Goal: Task Accomplishment & Management: Use online tool/utility

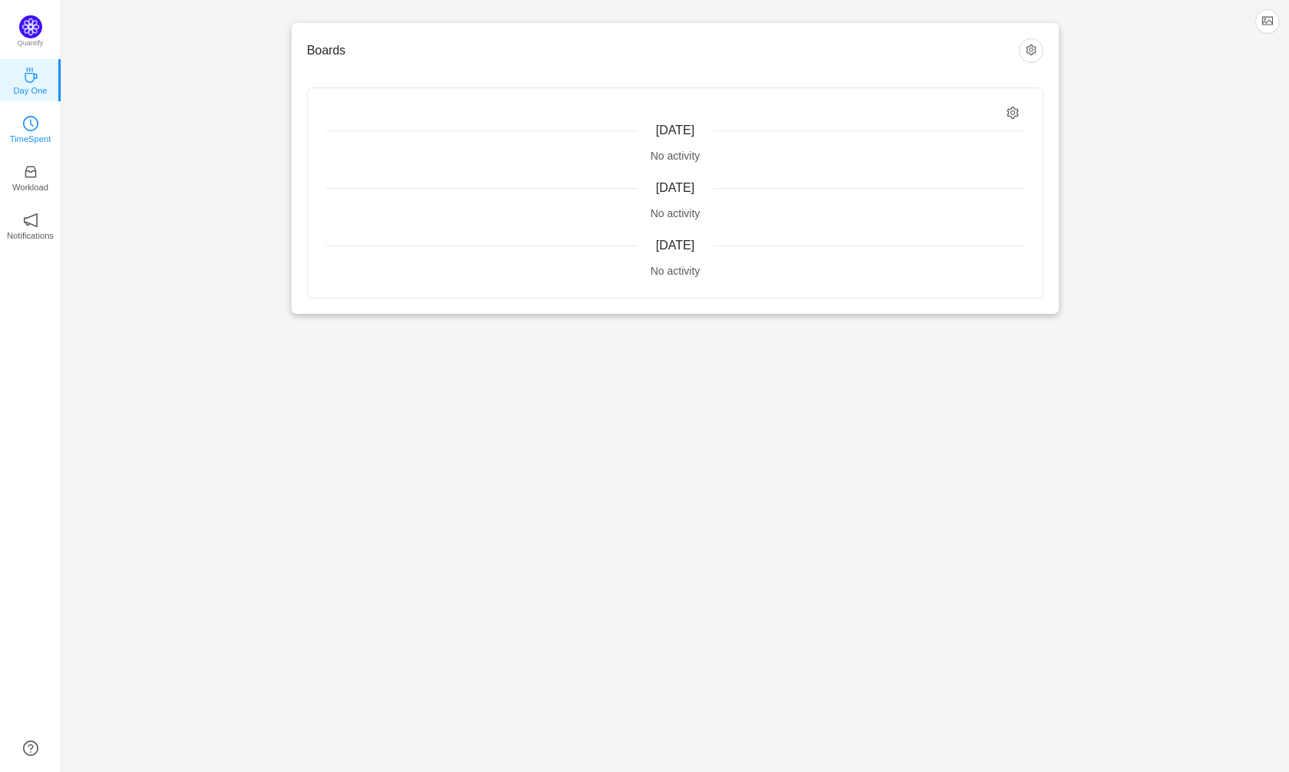
click at [30, 136] on link "TimeSpent" at bounding box center [30, 127] width 15 height 15
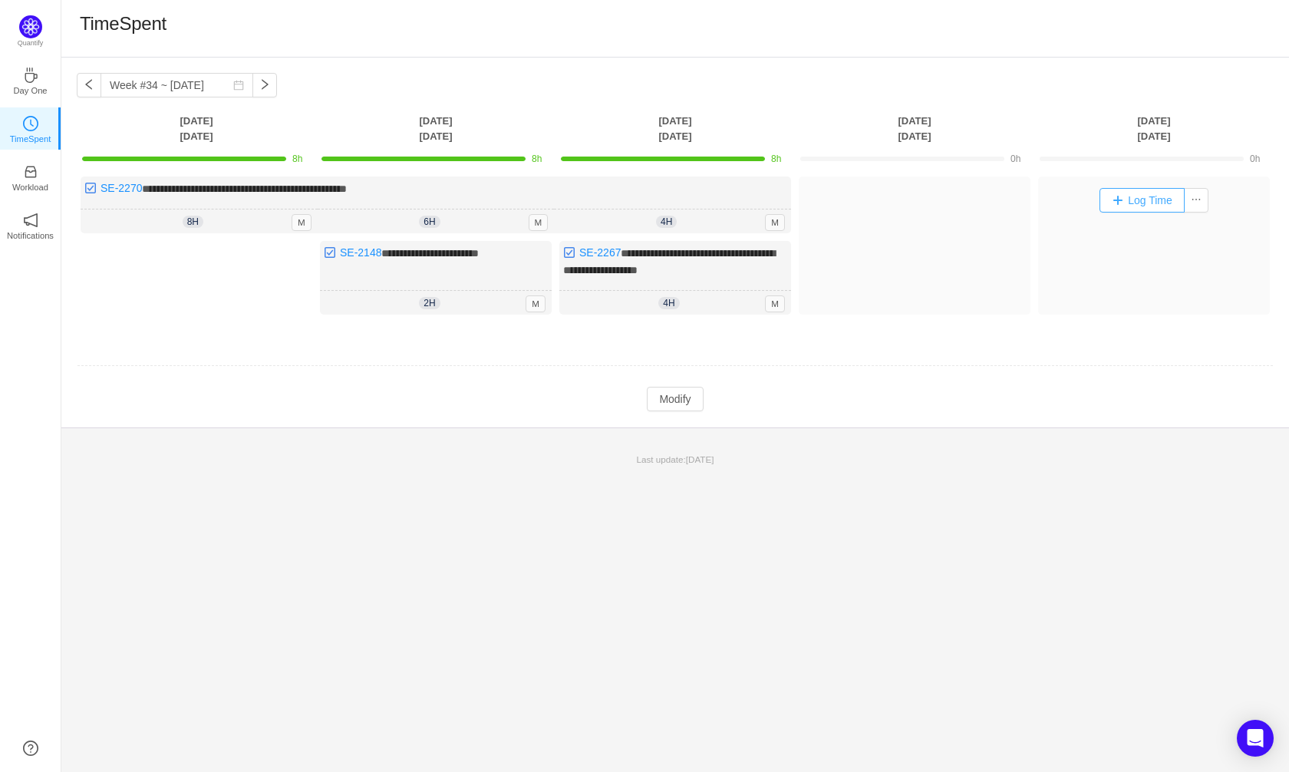
click at [1135, 200] on button "Log Time" at bounding box center [1142, 200] width 85 height 25
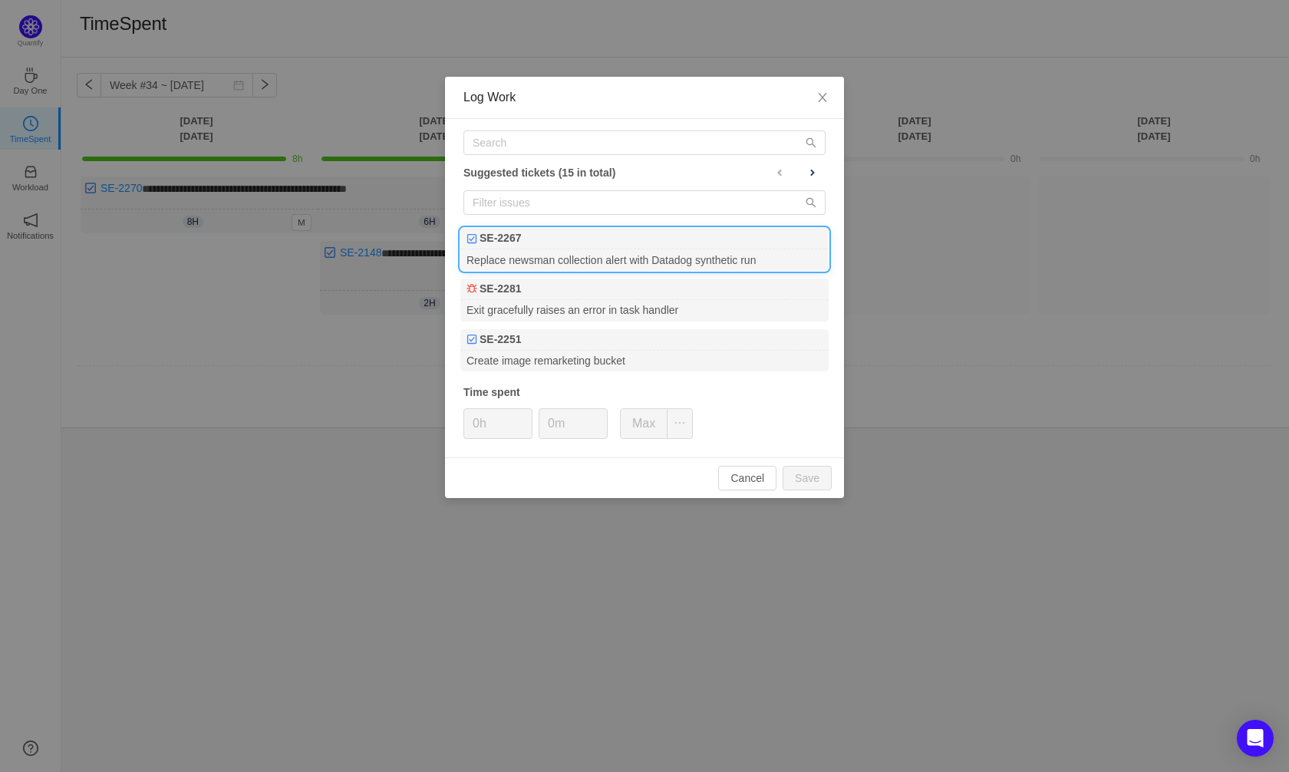
click at [548, 246] on div "SE-2267" at bounding box center [644, 238] width 368 height 21
click at [477, 425] on input "0h" at bounding box center [498, 423] width 68 height 29
click at [803, 477] on button "Save" at bounding box center [807, 478] width 49 height 25
type input "0h"
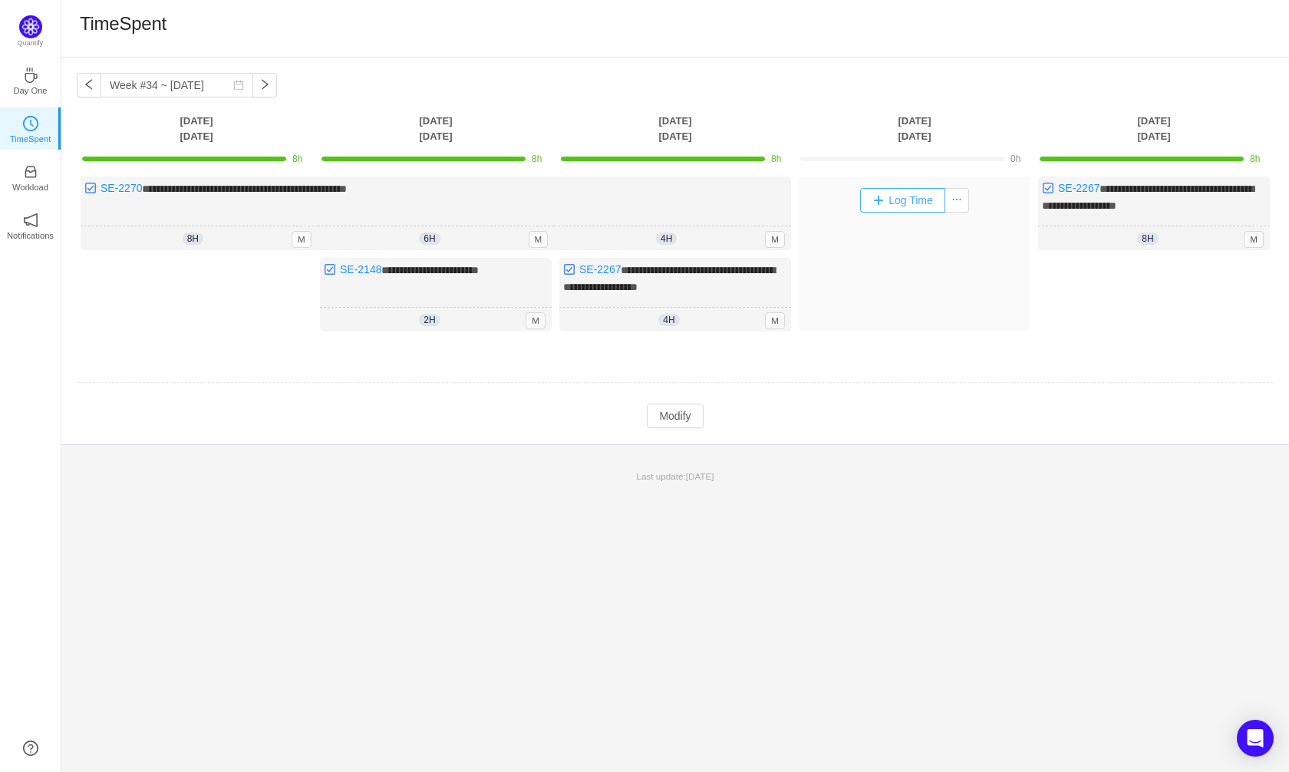
click at [906, 201] on button "Log Time" at bounding box center [902, 200] width 85 height 25
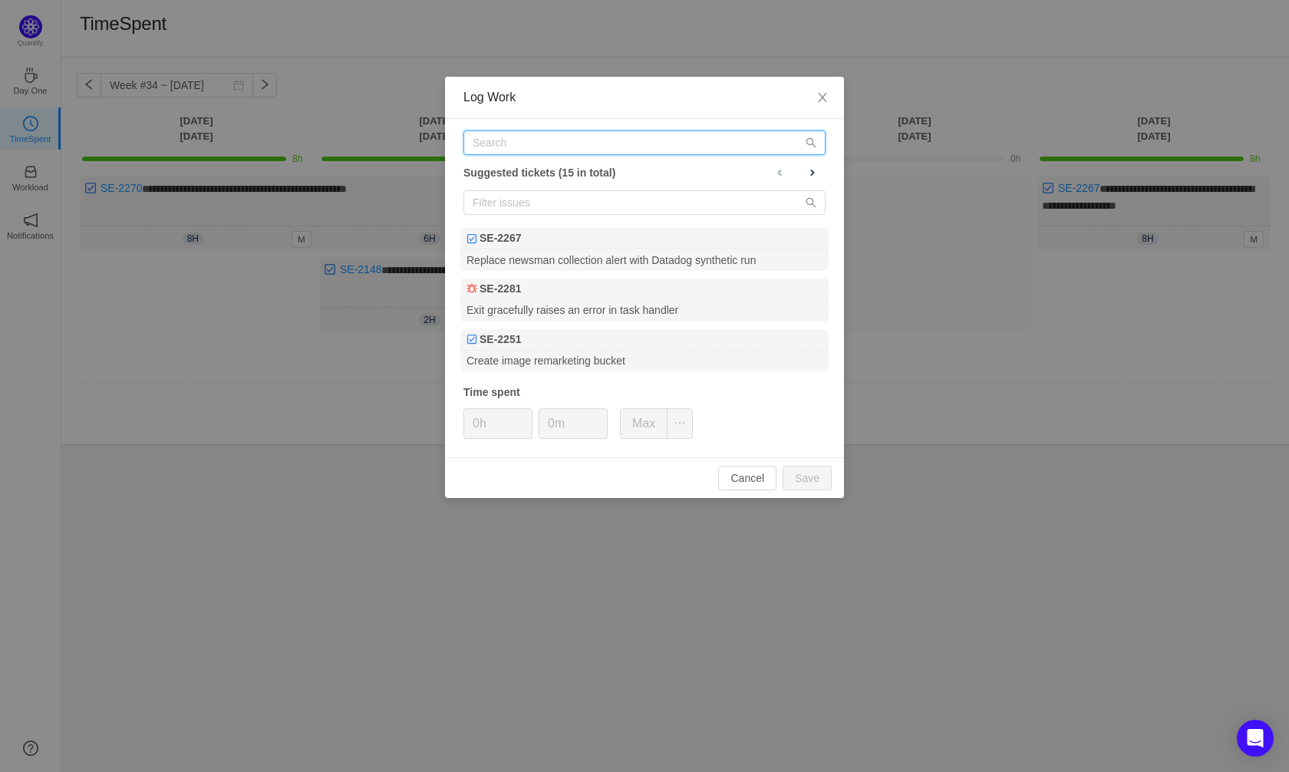
click at [510, 147] on input "text" at bounding box center [645, 142] width 362 height 25
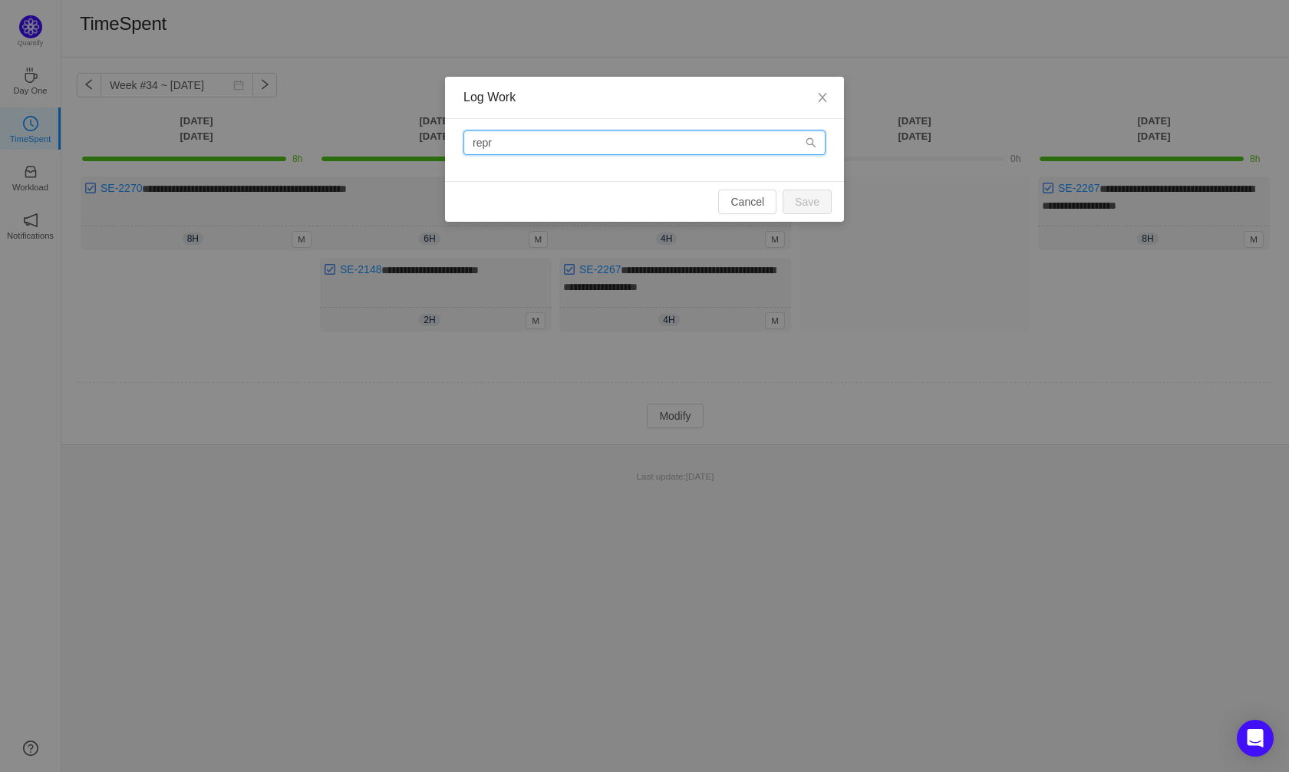
click at [507, 147] on input "repr" at bounding box center [645, 142] width 362 height 25
type input "repro"
drag, startPoint x: 508, startPoint y: 150, endPoint x: 463, endPoint y: 150, distance: 45.3
click at [464, 150] on input "repro" at bounding box center [645, 142] width 362 height 25
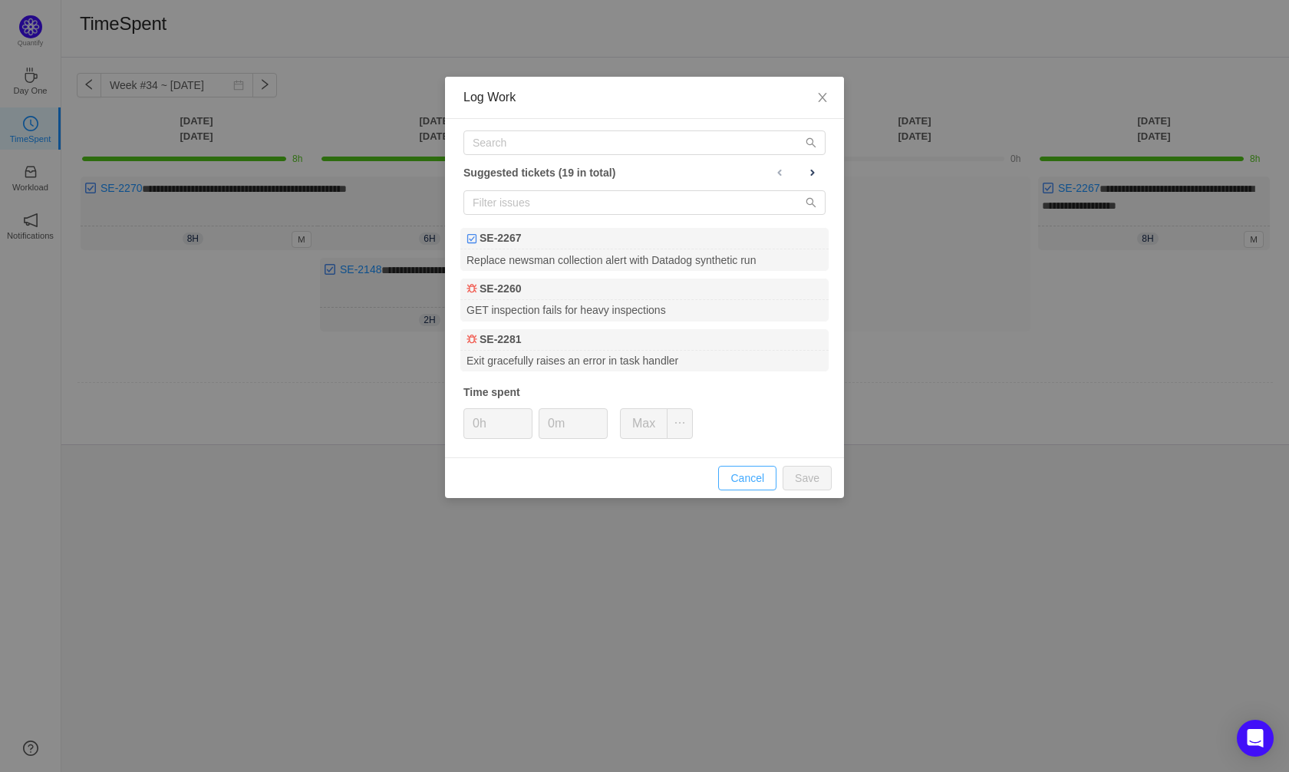
click at [754, 474] on button "Cancel" at bounding box center [747, 478] width 58 height 25
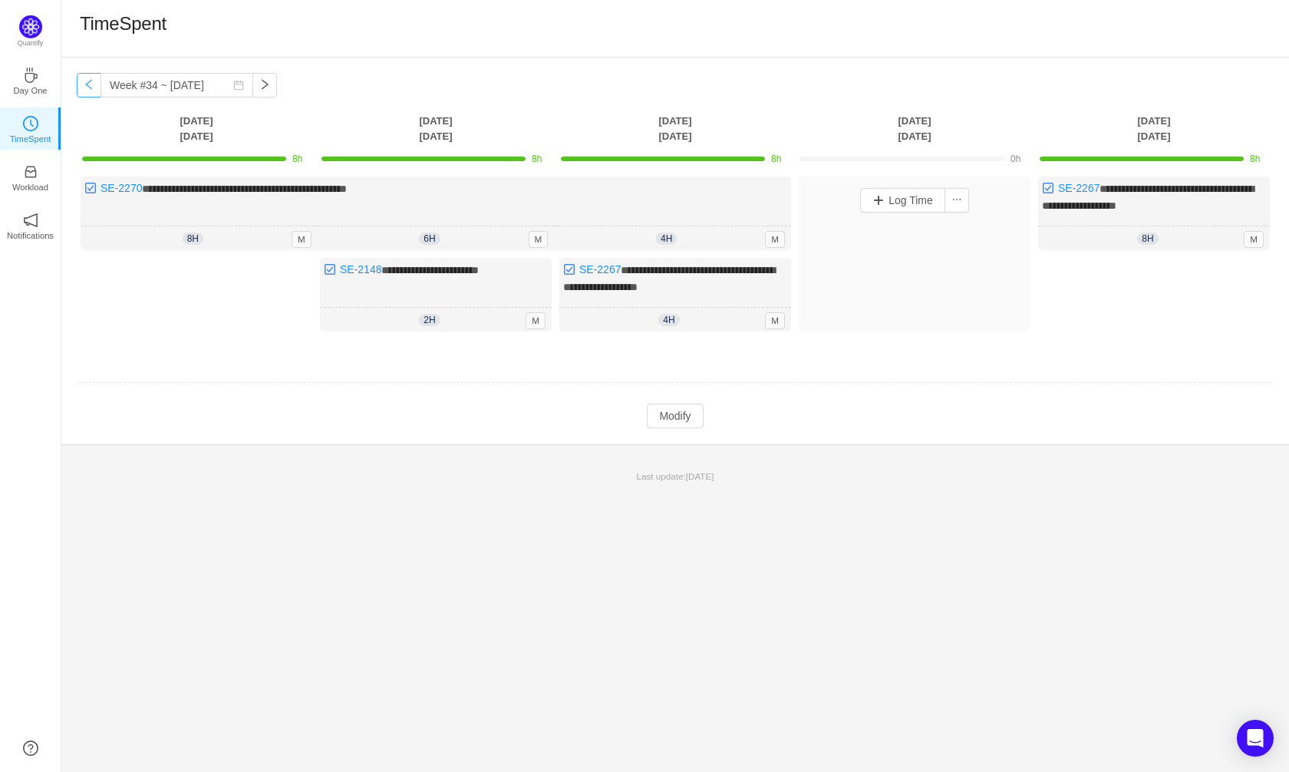
click at [87, 92] on button "button" at bounding box center [89, 85] width 25 height 25
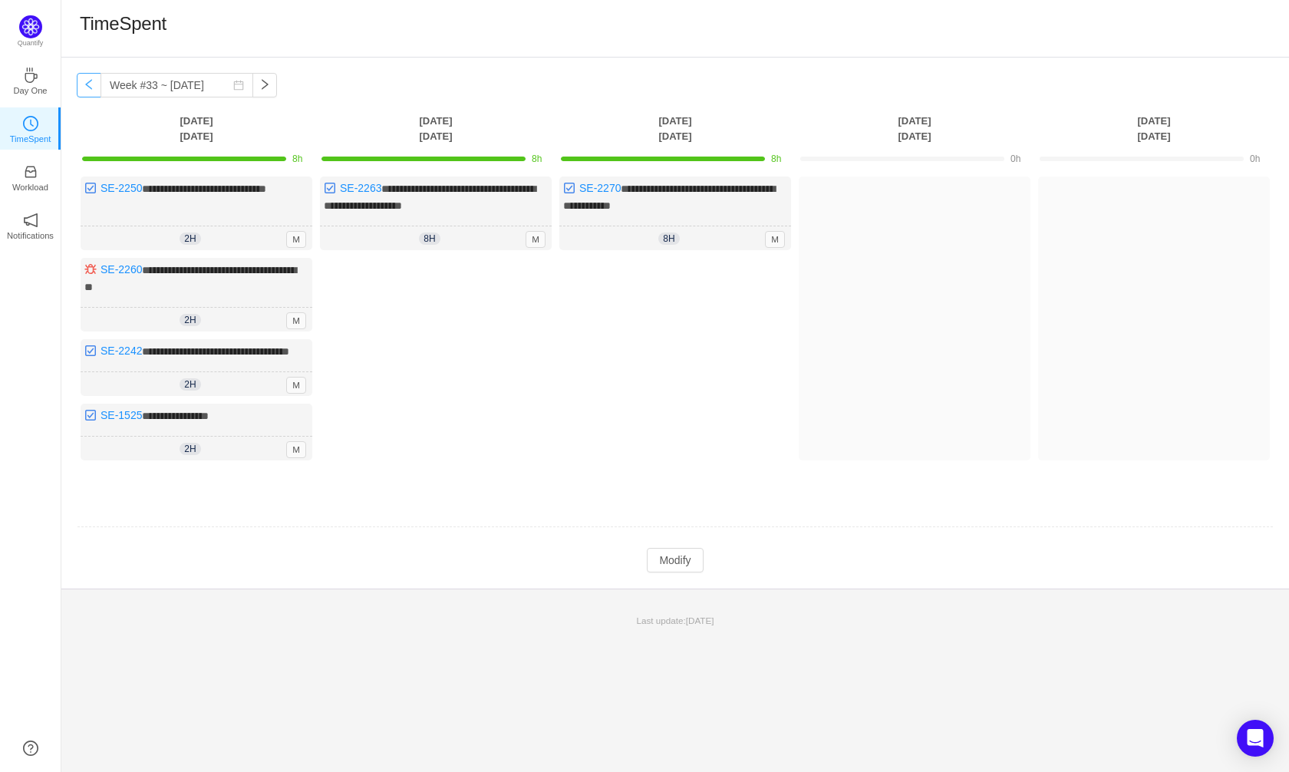
click at [85, 84] on button "button" at bounding box center [89, 85] width 25 height 25
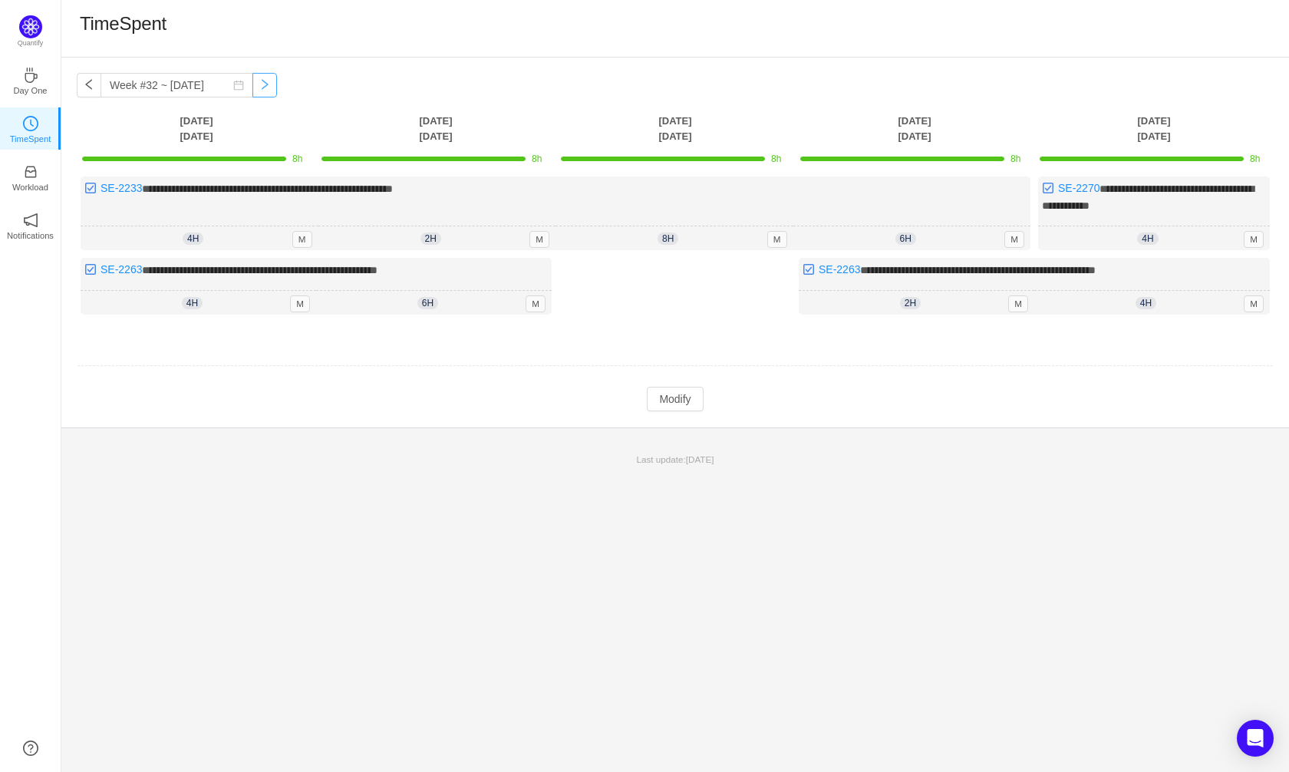
click at [277, 84] on button "button" at bounding box center [264, 85] width 25 height 25
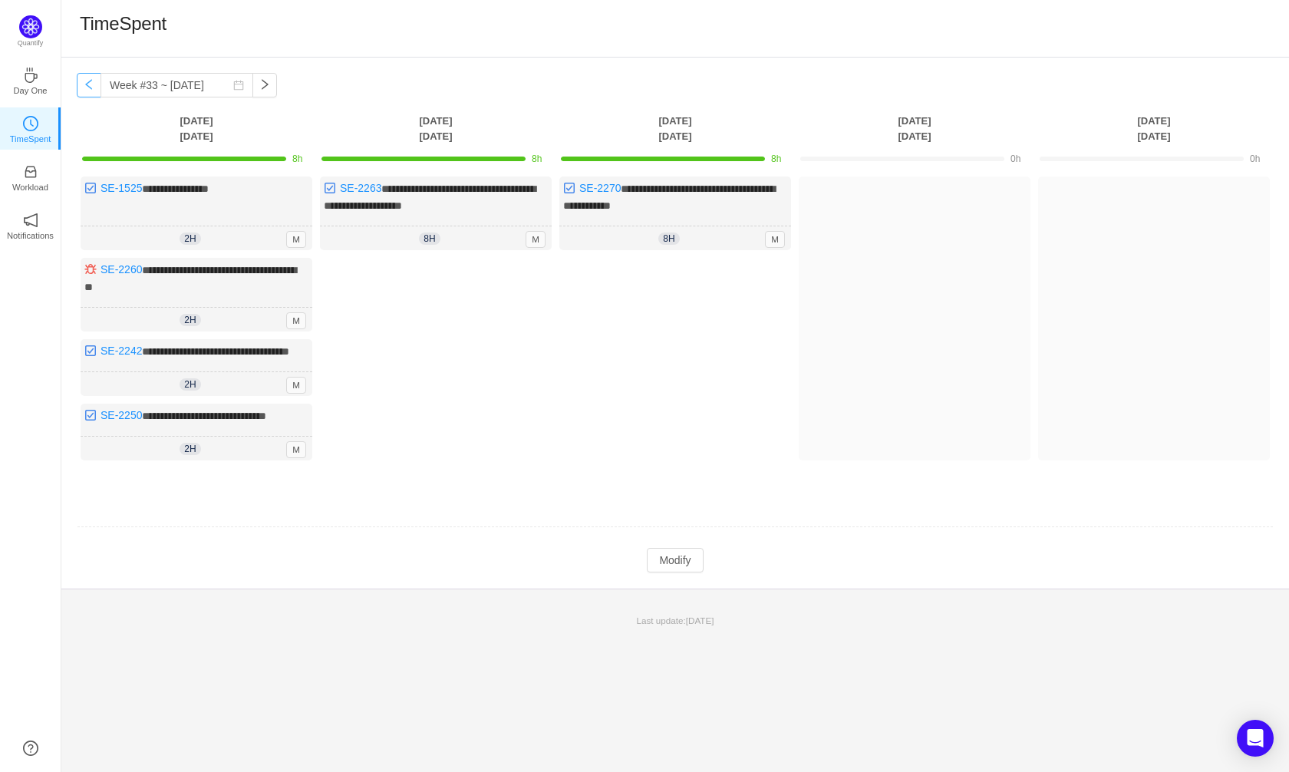
click at [89, 91] on button "button" at bounding box center [89, 85] width 25 height 25
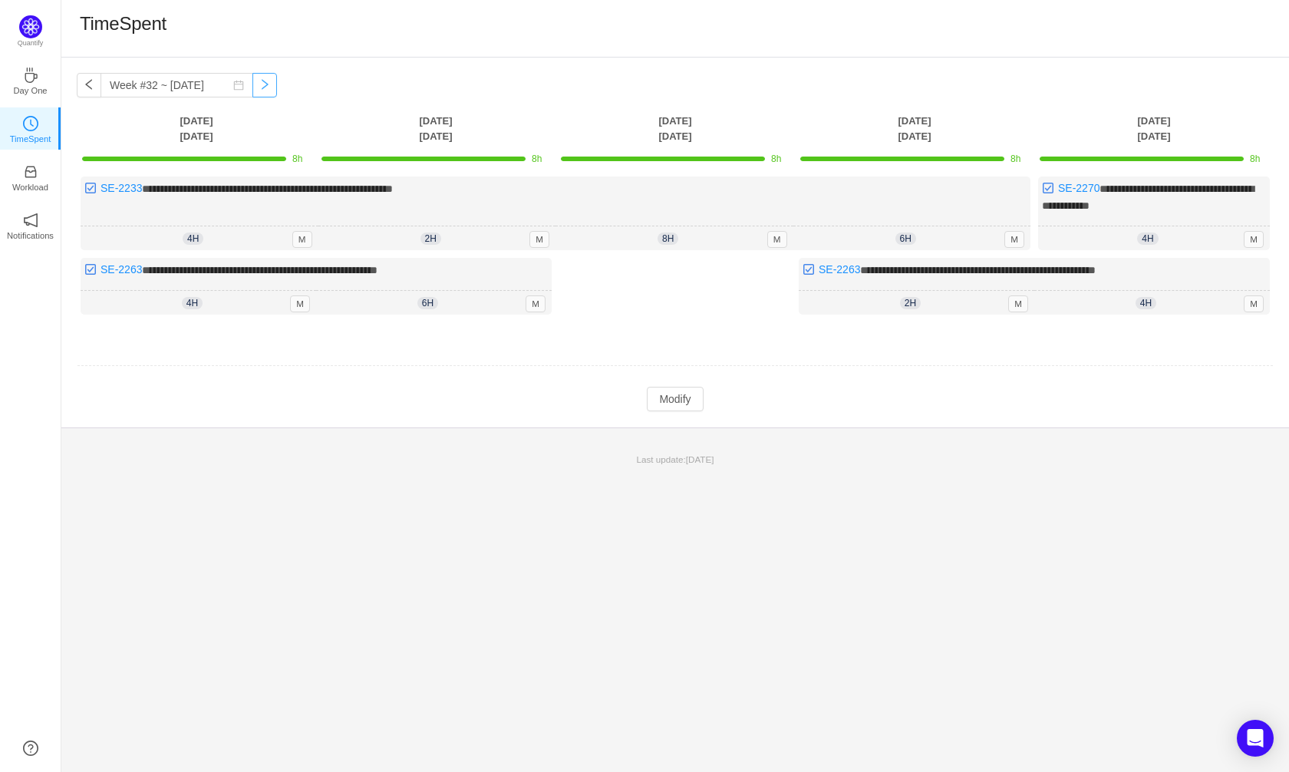
click at [277, 90] on button "button" at bounding box center [264, 85] width 25 height 25
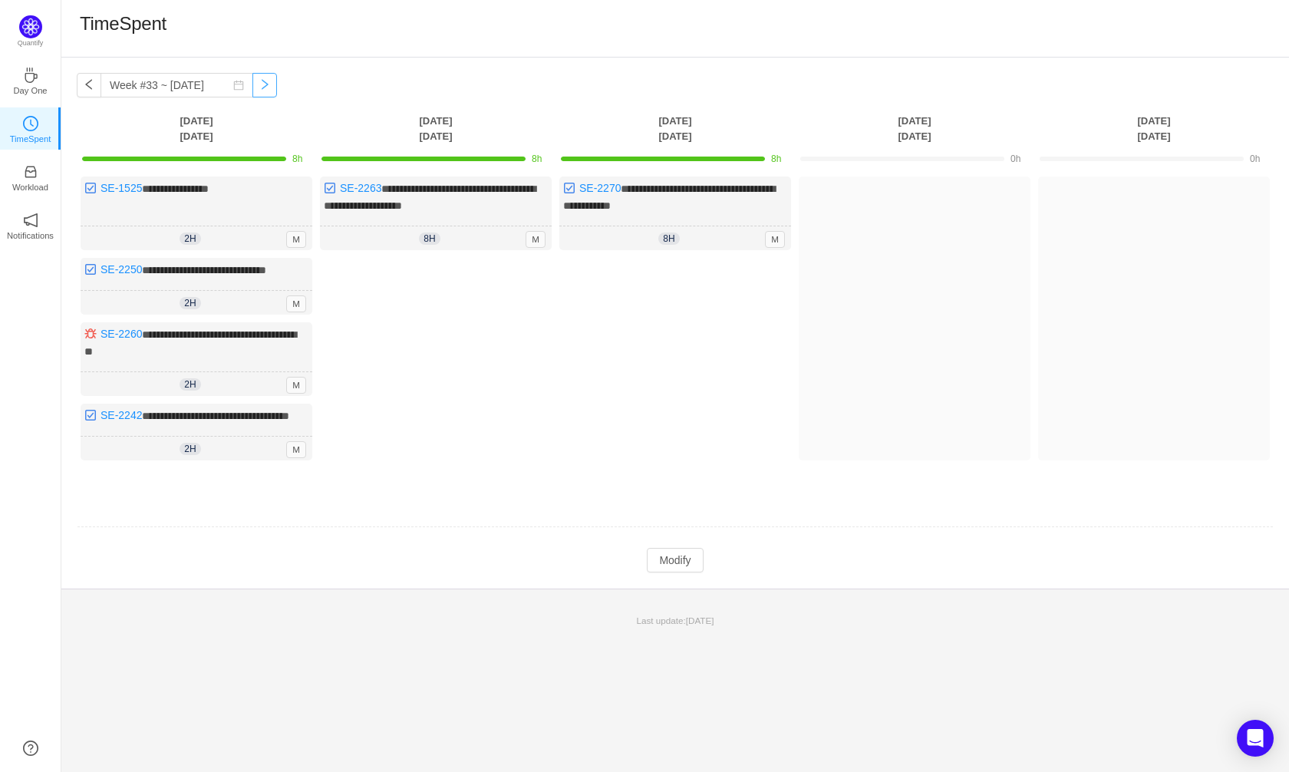
click at [277, 90] on button "button" at bounding box center [264, 85] width 25 height 25
type input "Week #34 ~ [DATE]"
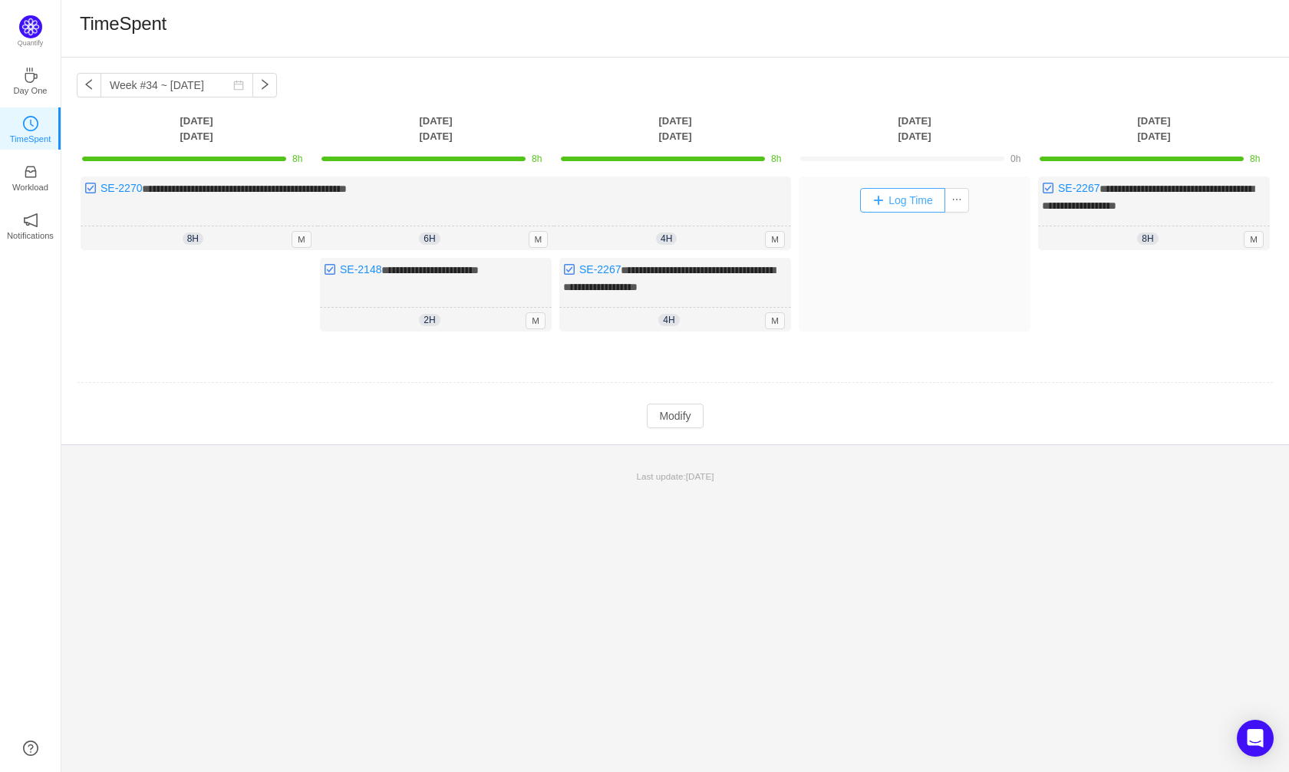
click at [905, 203] on button "Log Time" at bounding box center [902, 200] width 85 height 25
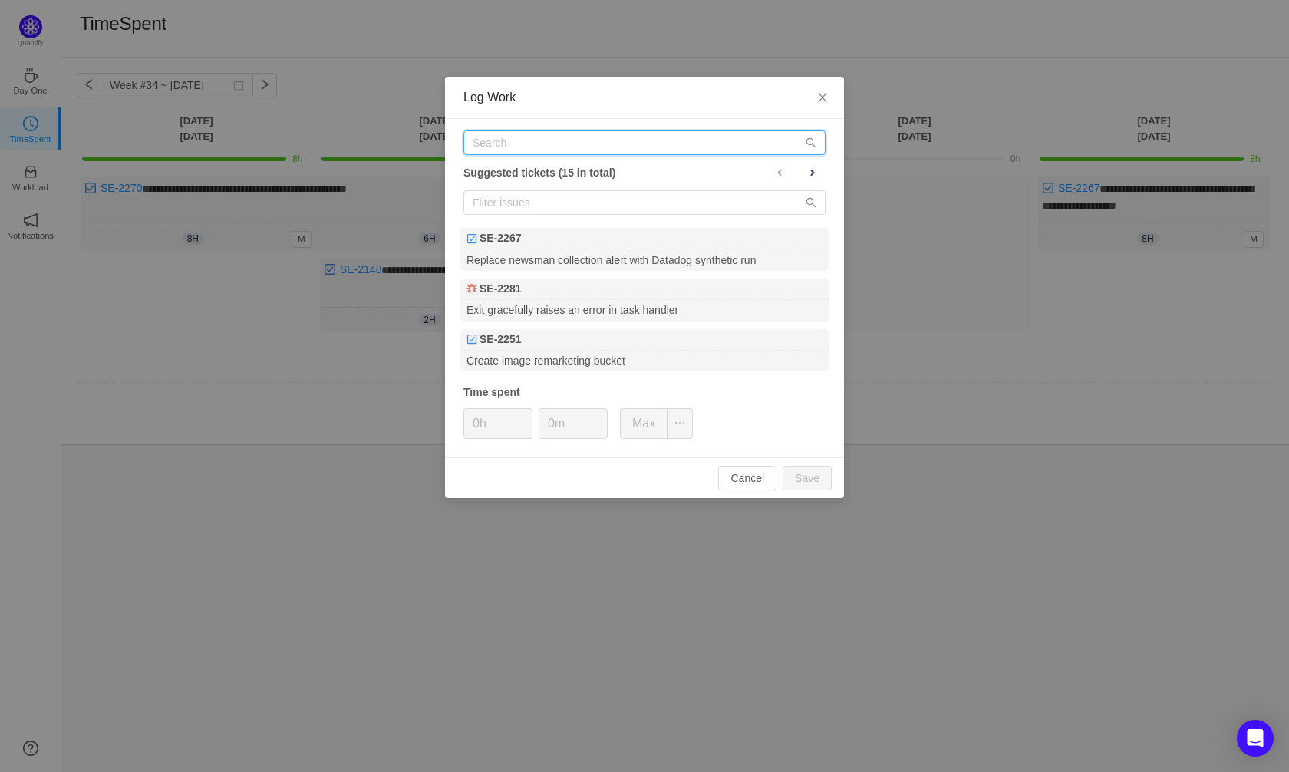
click at [503, 150] on input "text" at bounding box center [645, 142] width 362 height 25
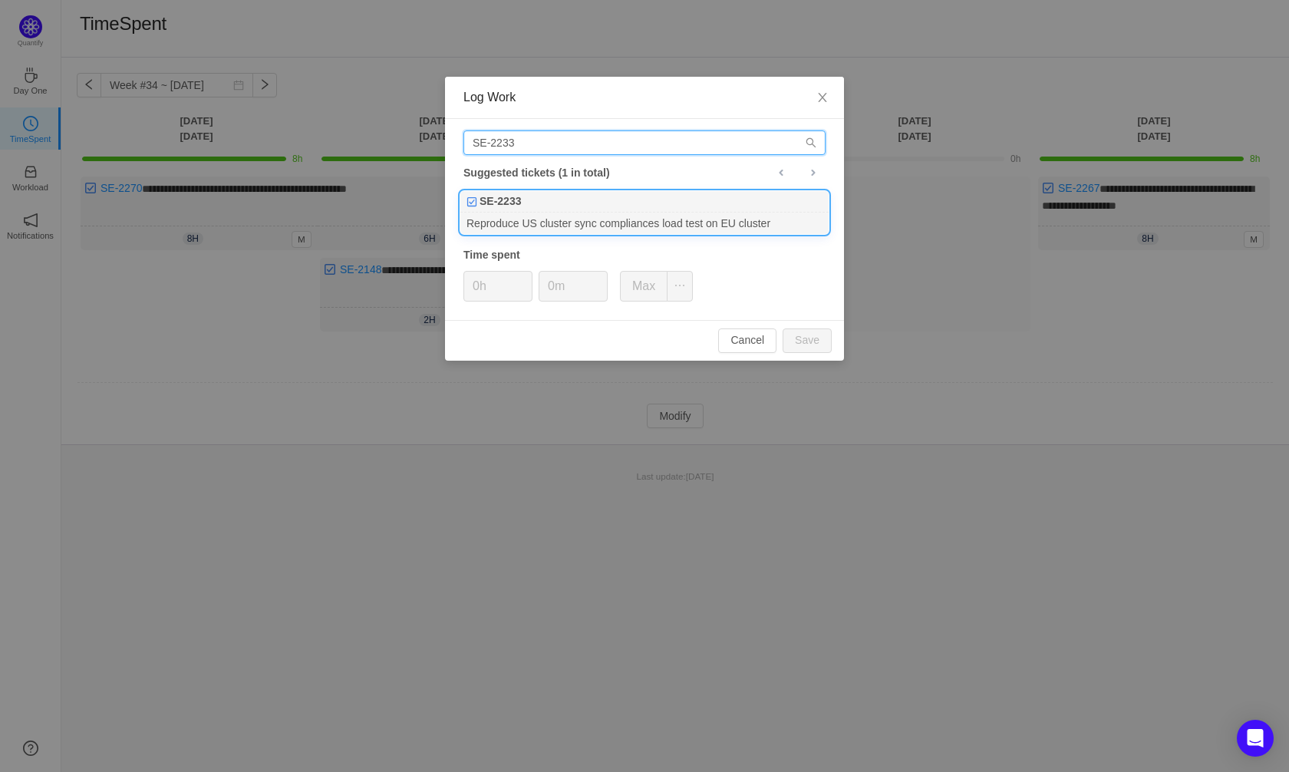
type input "SE-2233"
click at [549, 213] on div "SE-2233" at bounding box center [644, 201] width 368 height 21
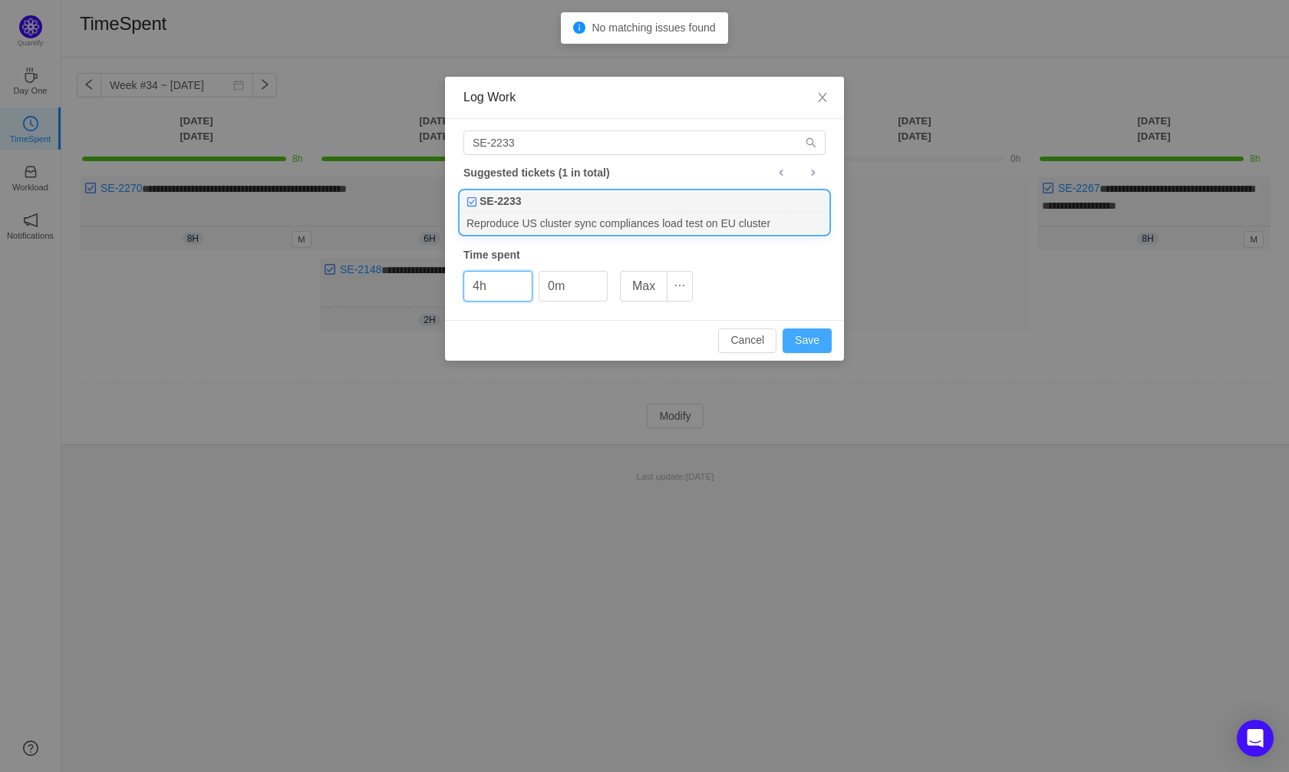
click at [817, 334] on button "Save" at bounding box center [807, 340] width 49 height 25
type input "0h"
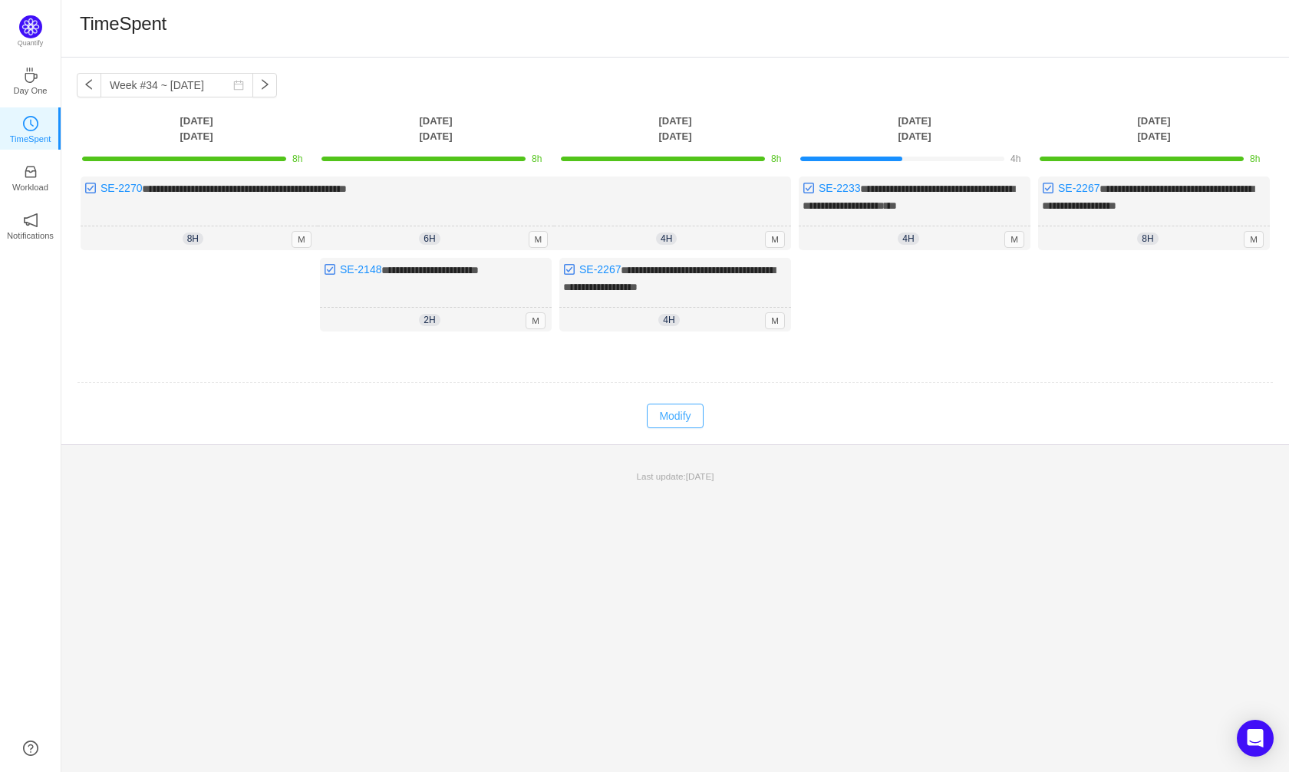
click at [693, 417] on button "Modify" at bounding box center [675, 416] width 56 height 25
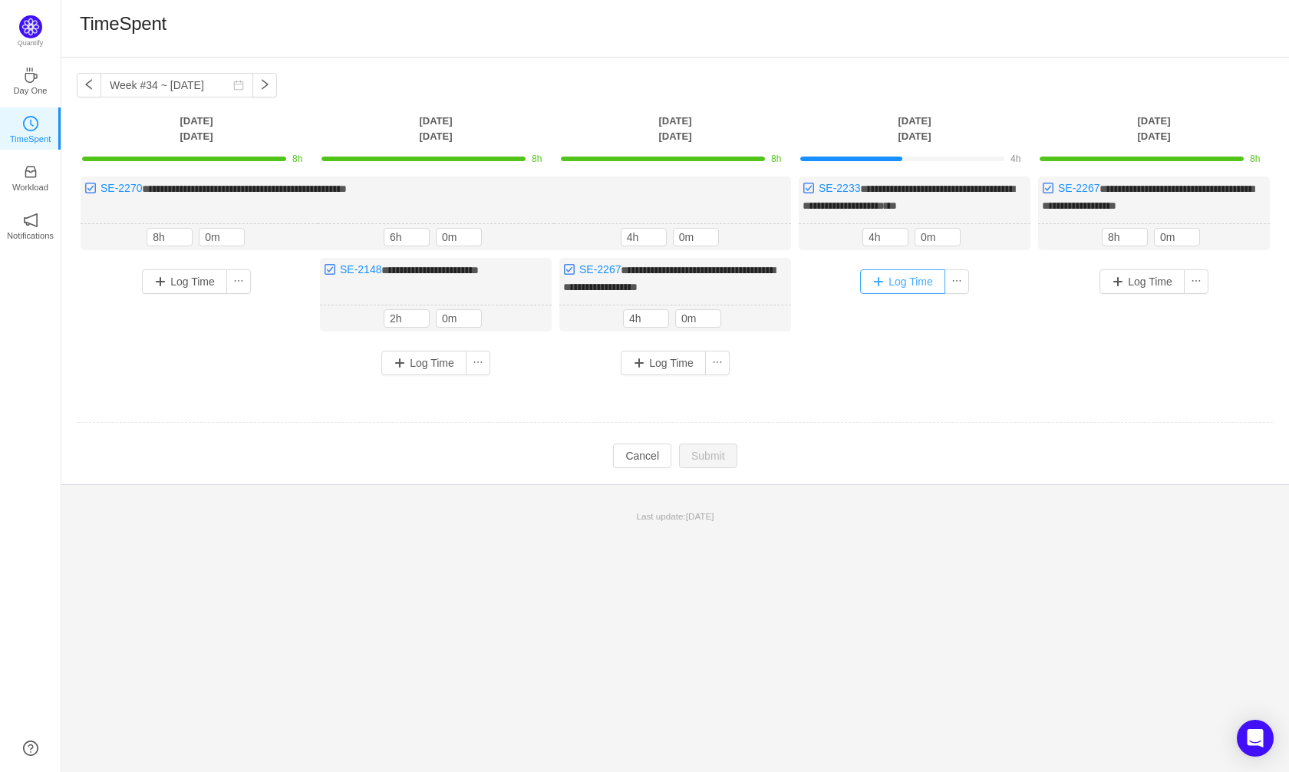
click at [907, 288] on button "Log Time" at bounding box center [902, 281] width 85 height 25
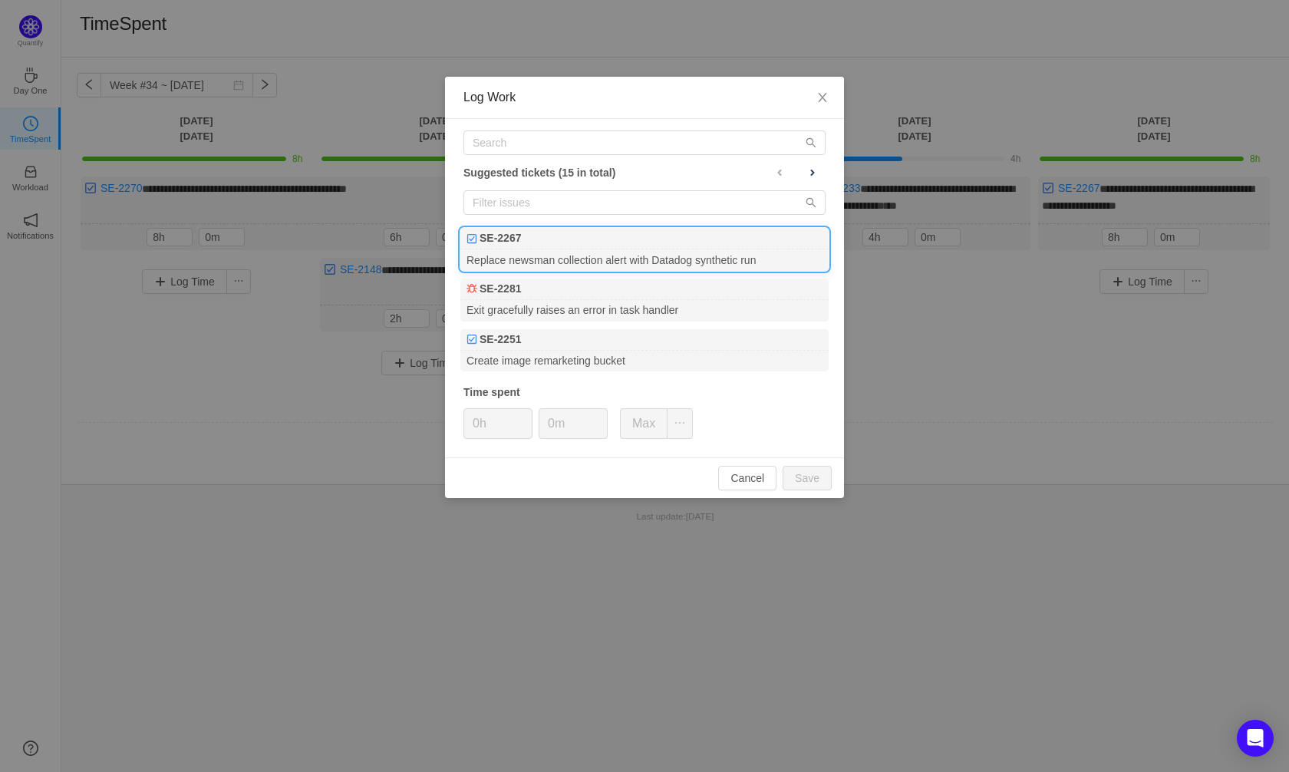
click at [519, 248] on div "SE-2267" at bounding box center [644, 238] width 368 height 21
click at [481, 422] on input "0h" at bounding box center [498, 423] width 68 height 29
click at [814, 474] on button "Save" at bounding box center [807, 478] width 49 height 25
type input "0h"
